Goal: Navigation & Orientation: Find specific page/section

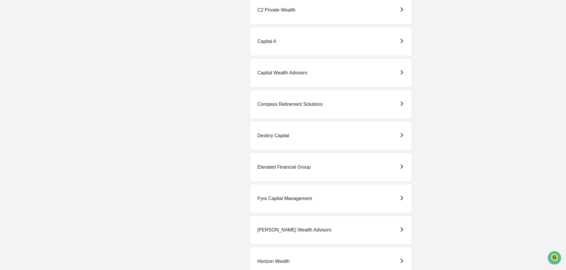
scroll to position [297, 0]
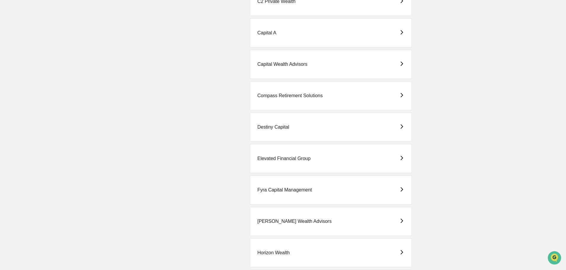
click at [273, 159] on div "Elevated Financial Group" at bounding box center [283, 158] width 53 height 5
